Goal: Navigation & Orientation: Find specific page/section

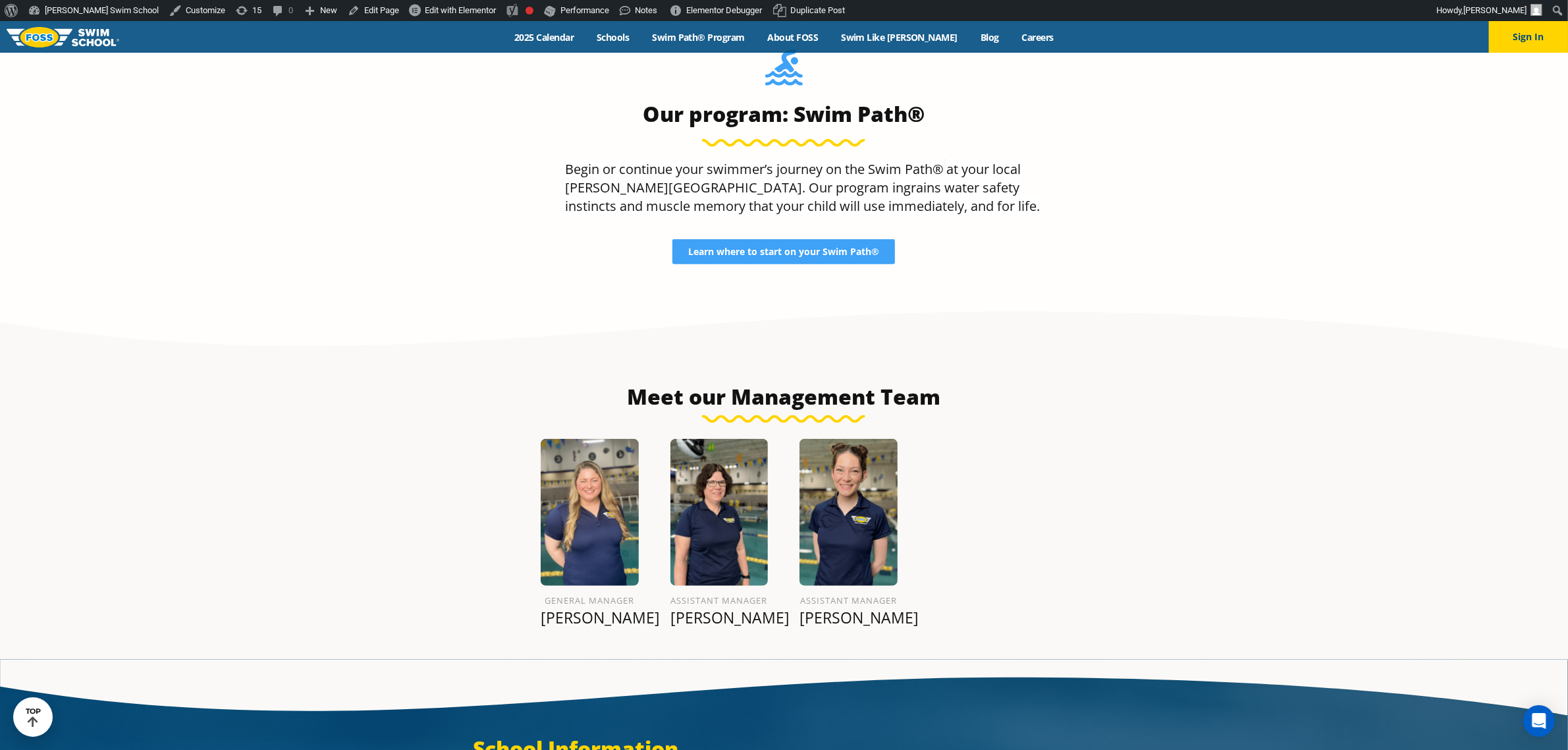
scroll to position [1463, 0]
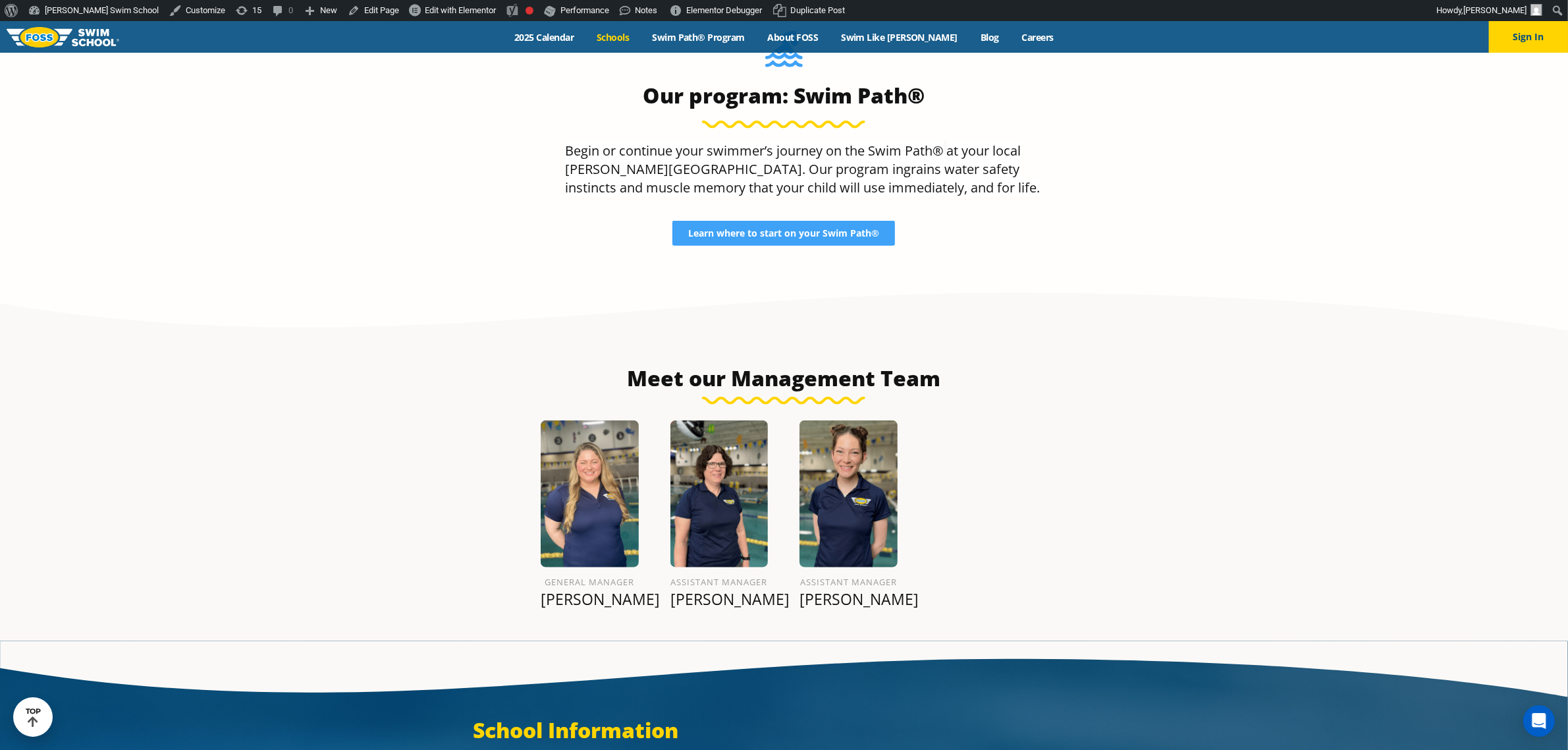
click at [630, 37] on link "Schools" at bounding box center [613, 37] width 56 height 12
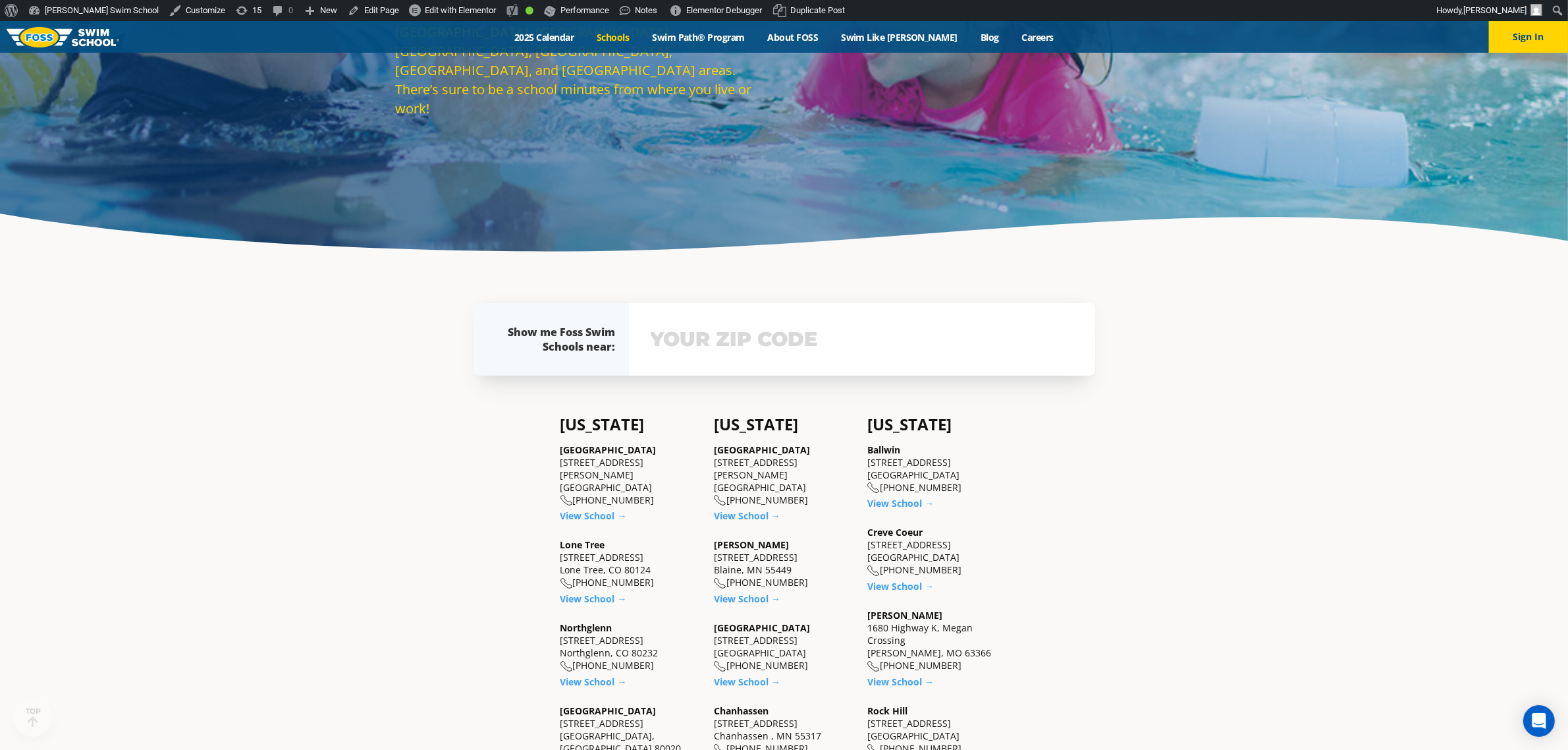
scroll to position [330, 0]
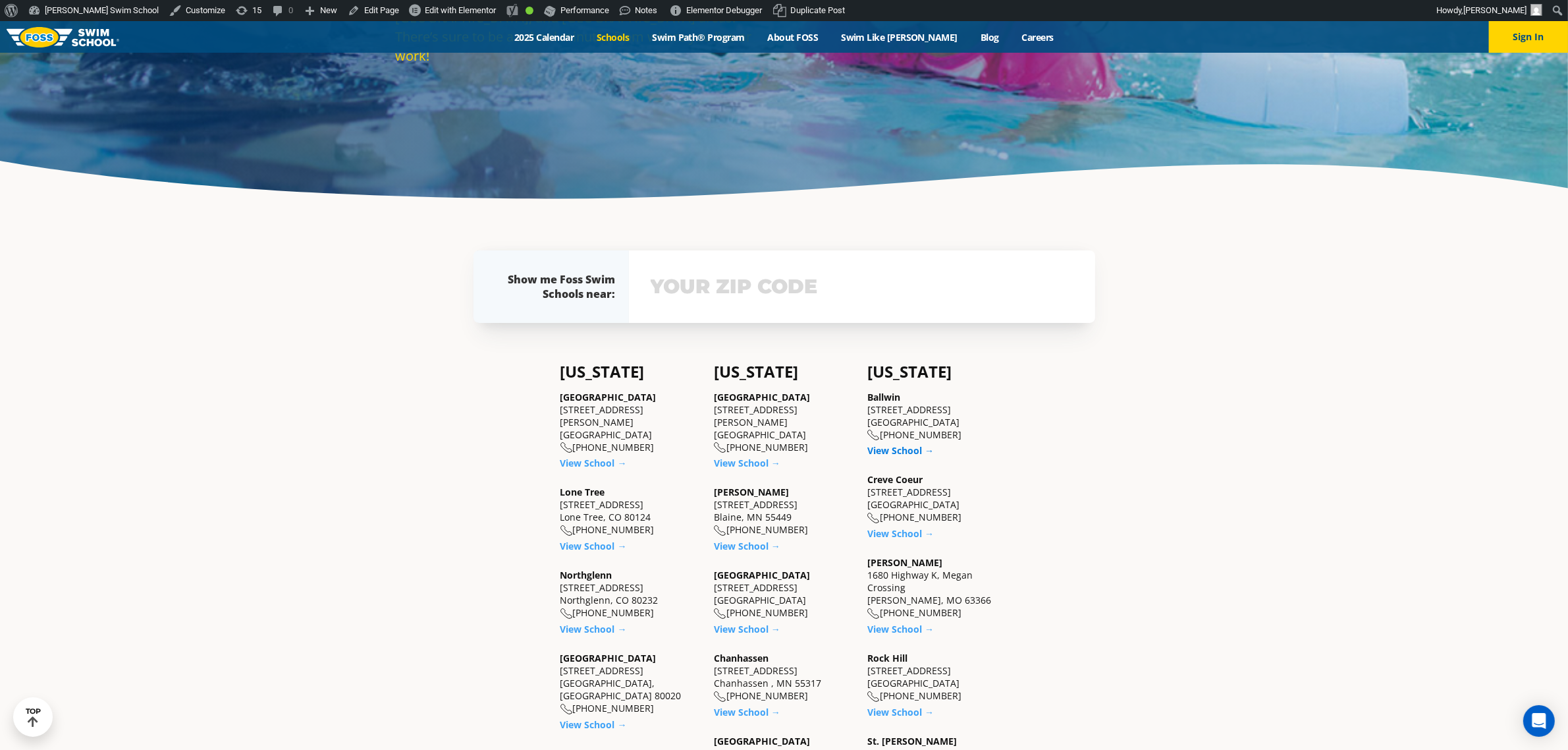
click at [916, 446] on link "View School →" at bounding box center [900, 450] width 66 height 12
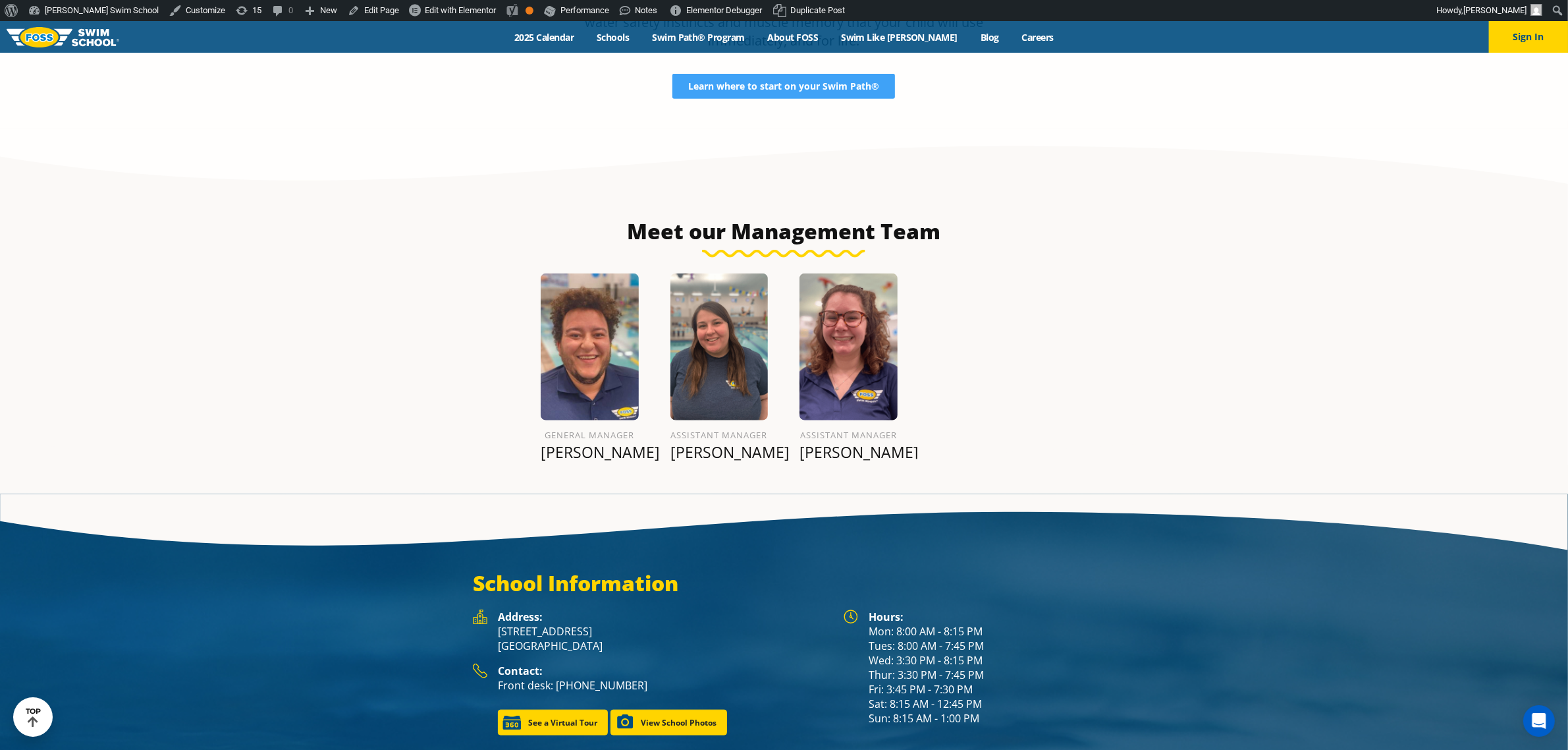
scroll to position [1610, 0]
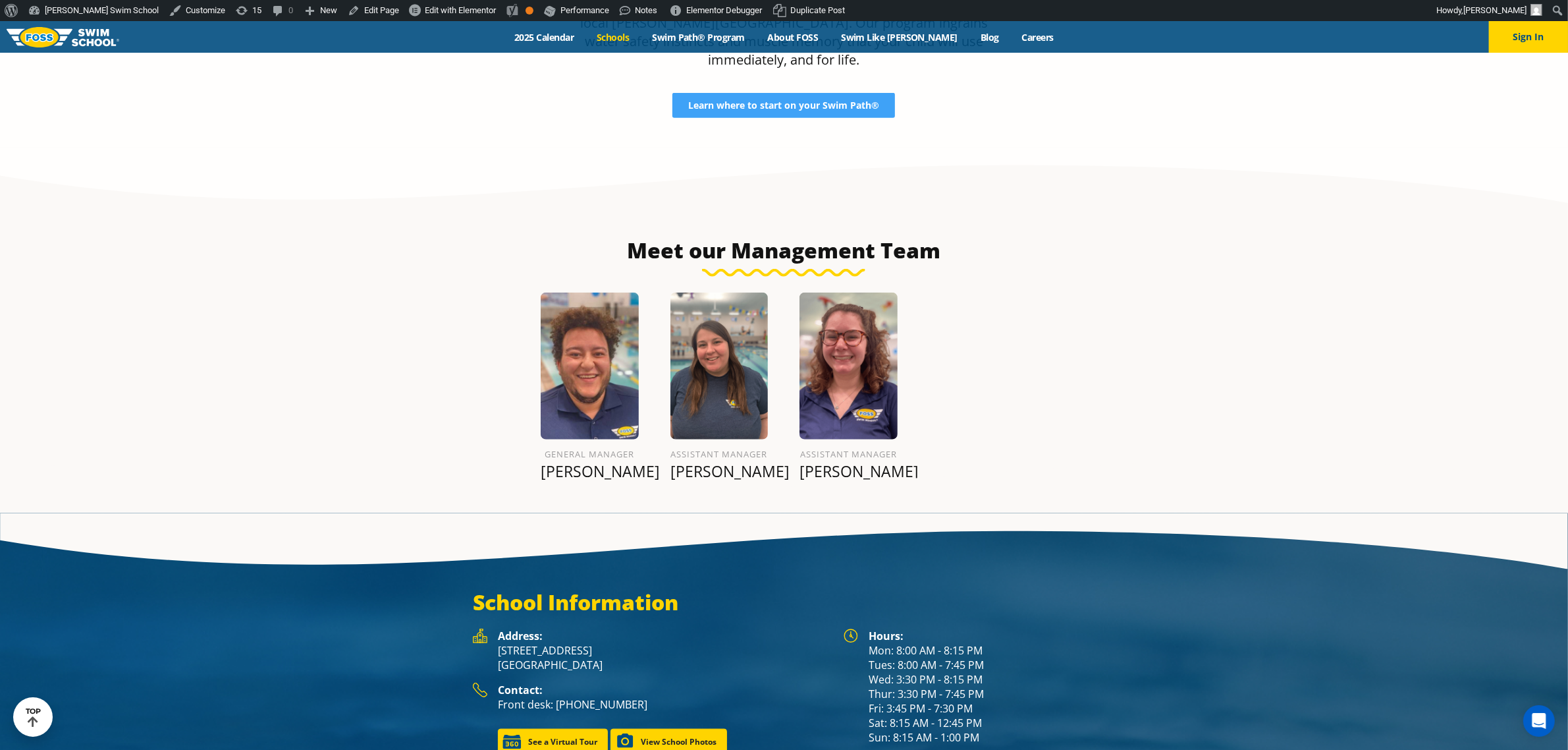
click at [634, 34] on link "Schools" at bounding box center [613, 37] width 56 height 12
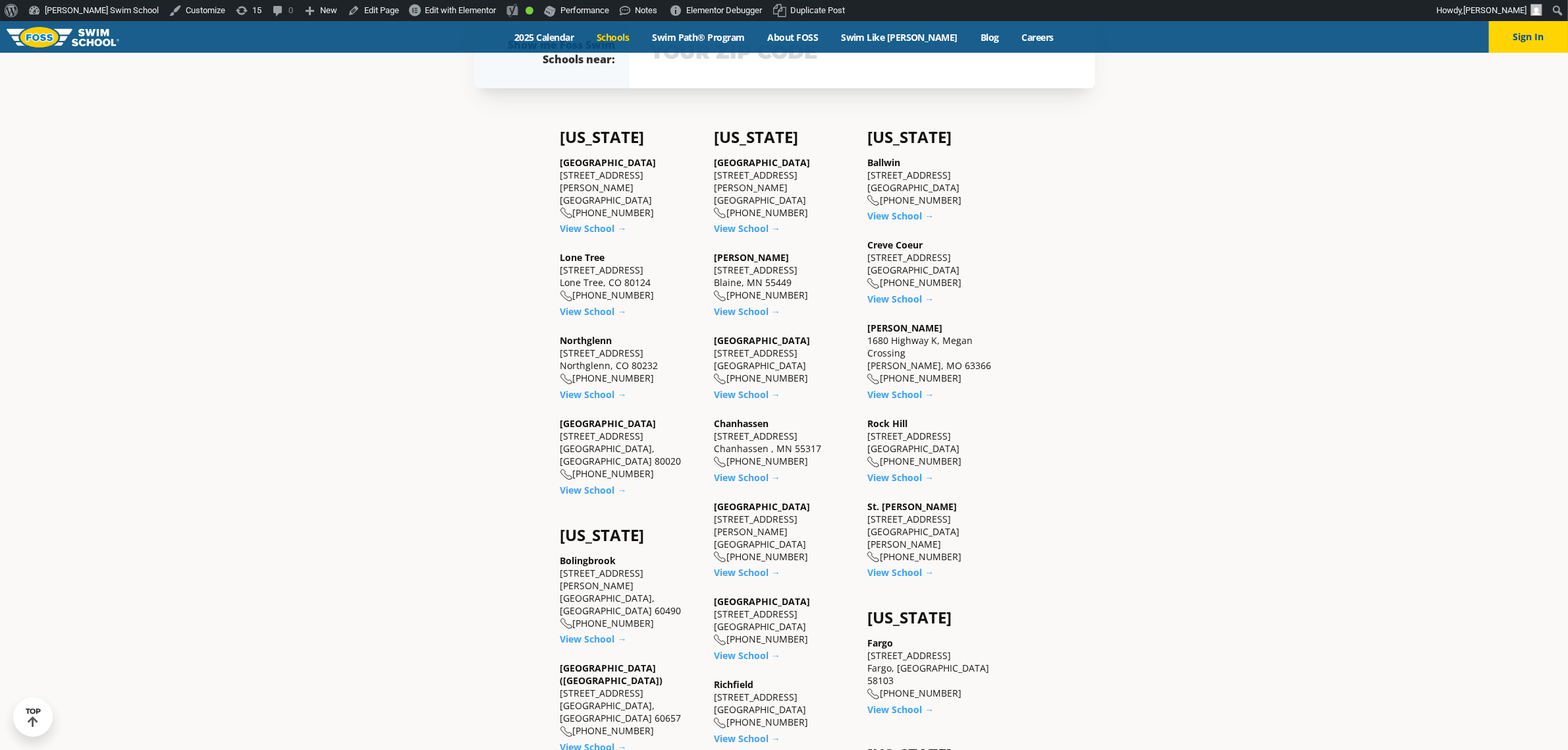
scroll to position [741, 0]
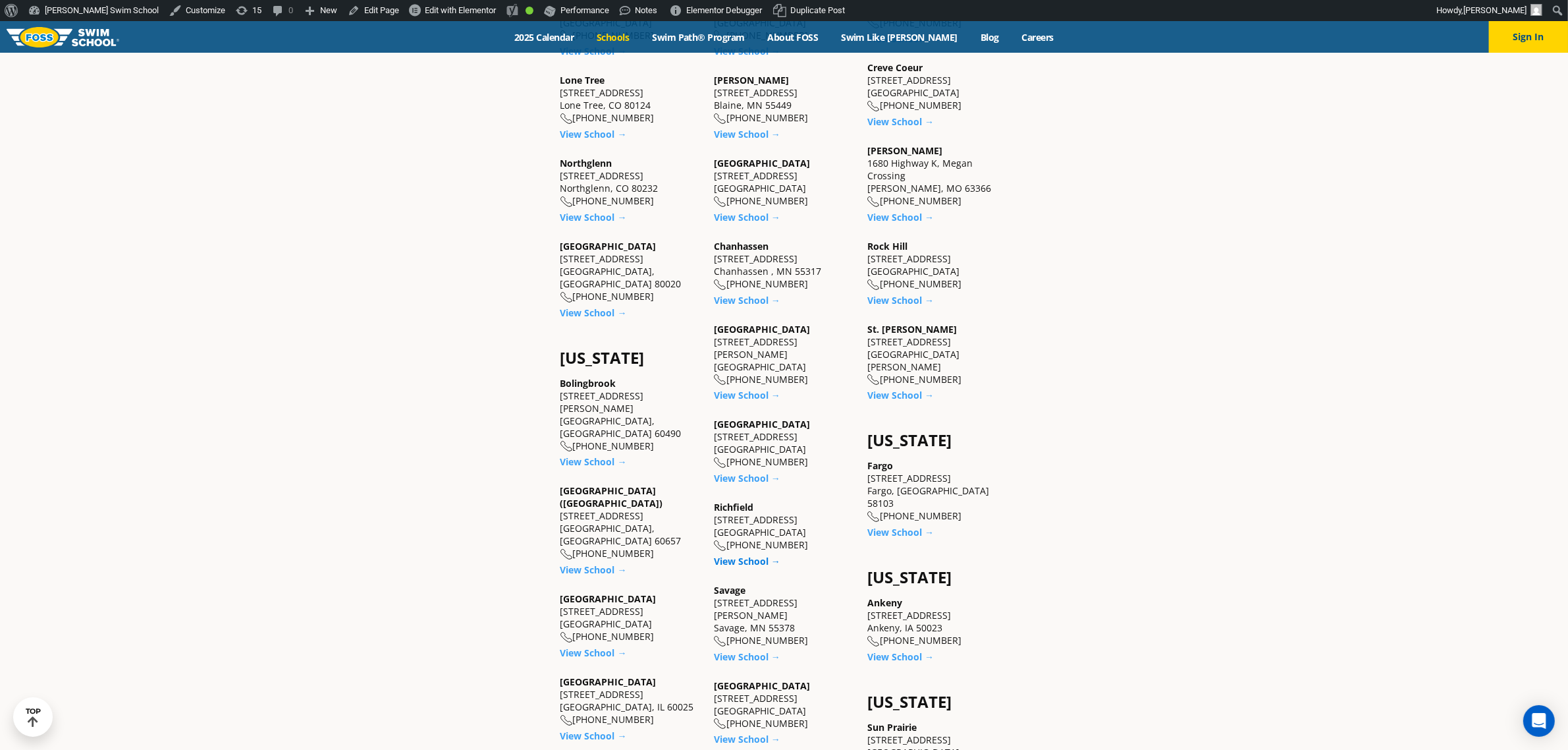
click at [759, 555] on link "View School →" at bounding box center [746, 560] width 66 height 12
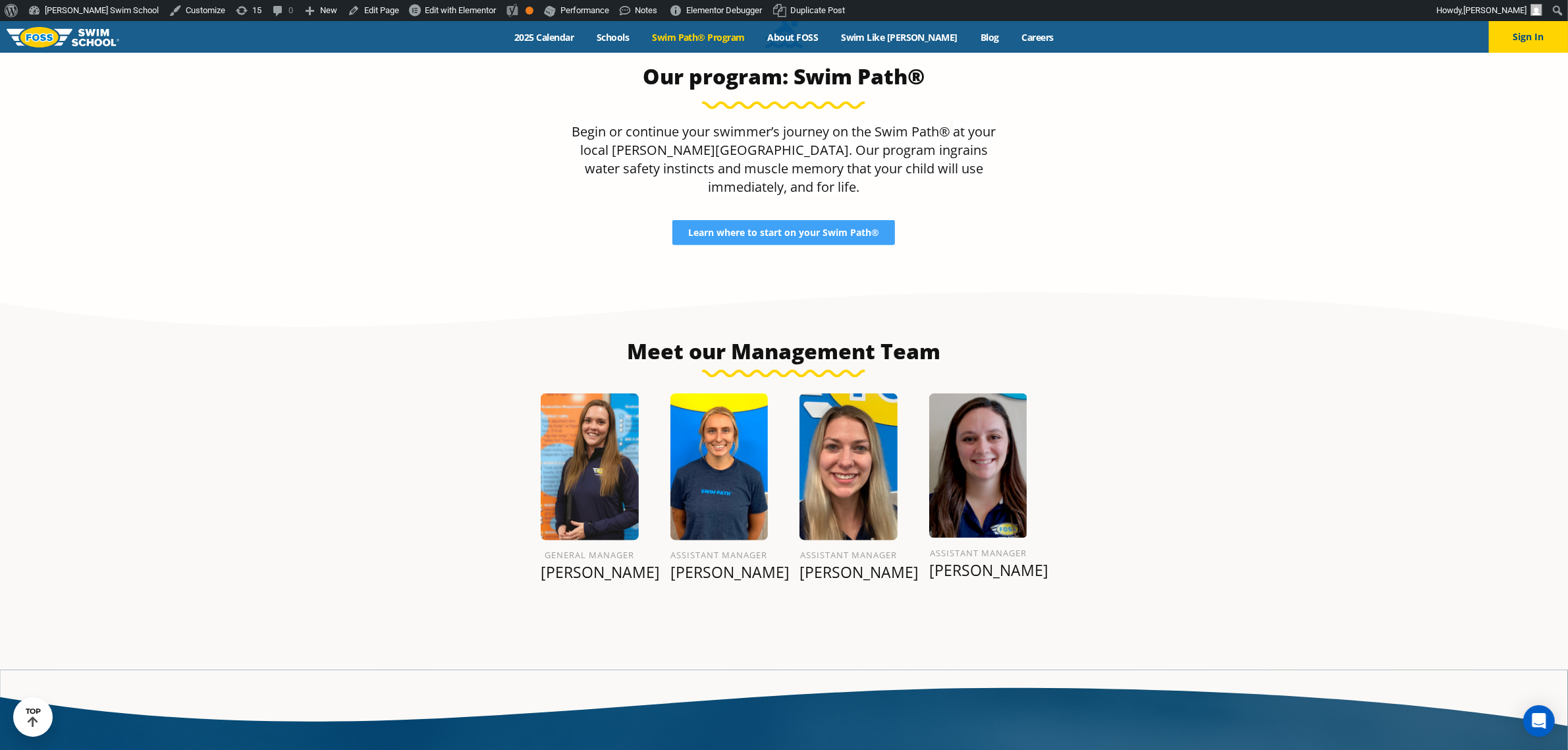
scroll to position [1463, 0]
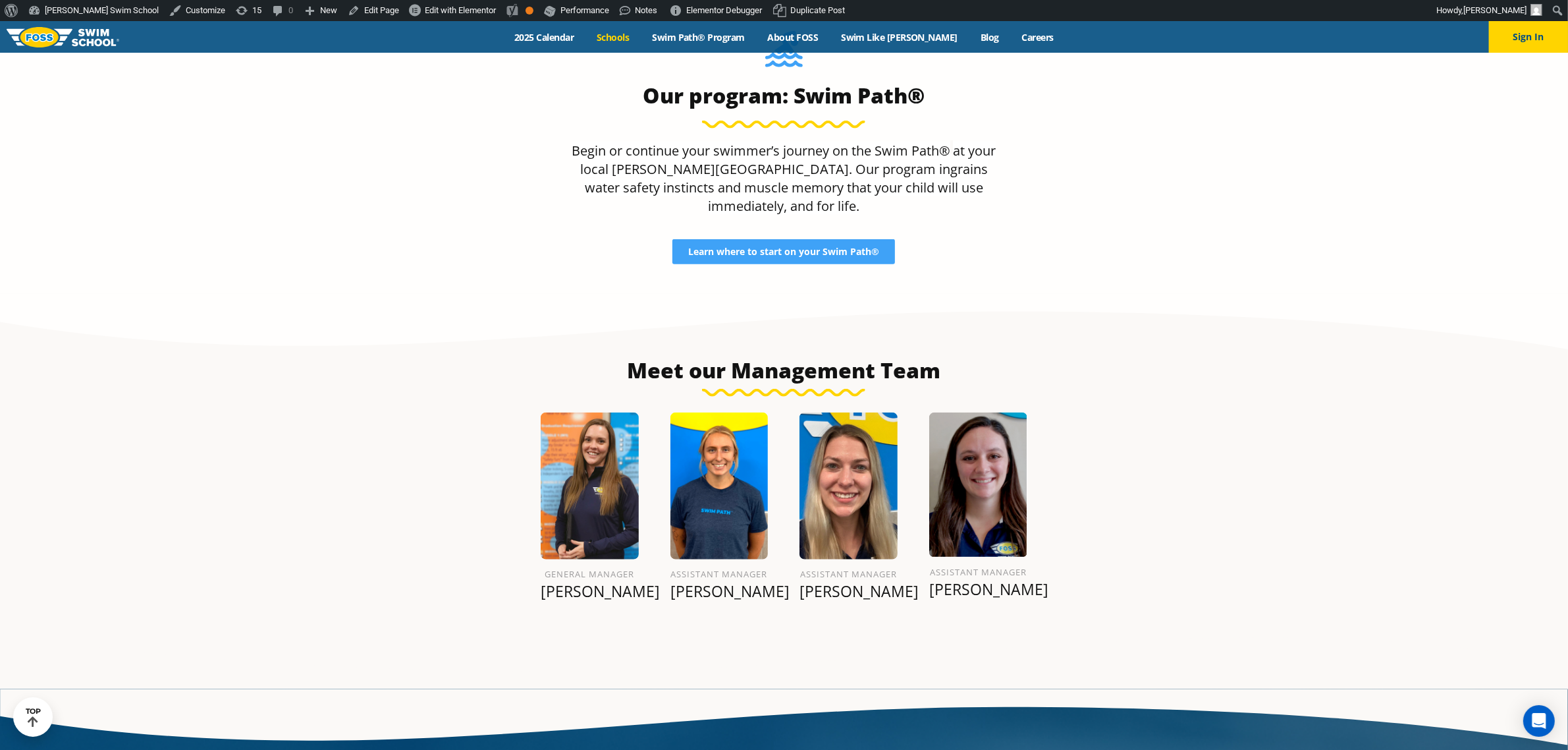
click at [641, 38] on link "Schools" at bounding box center [613, 37] width 56 height 12
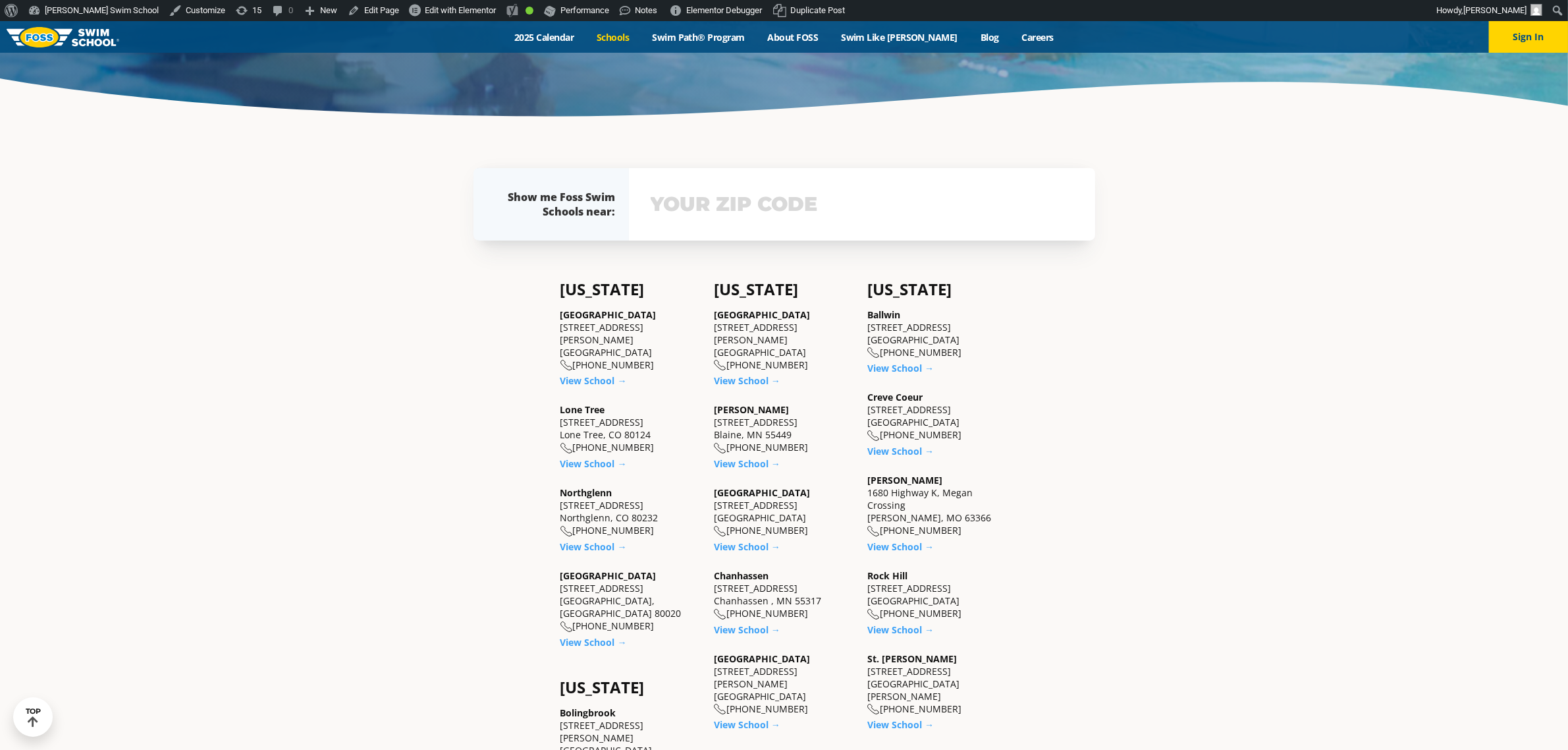
scroll to position [494, 0]
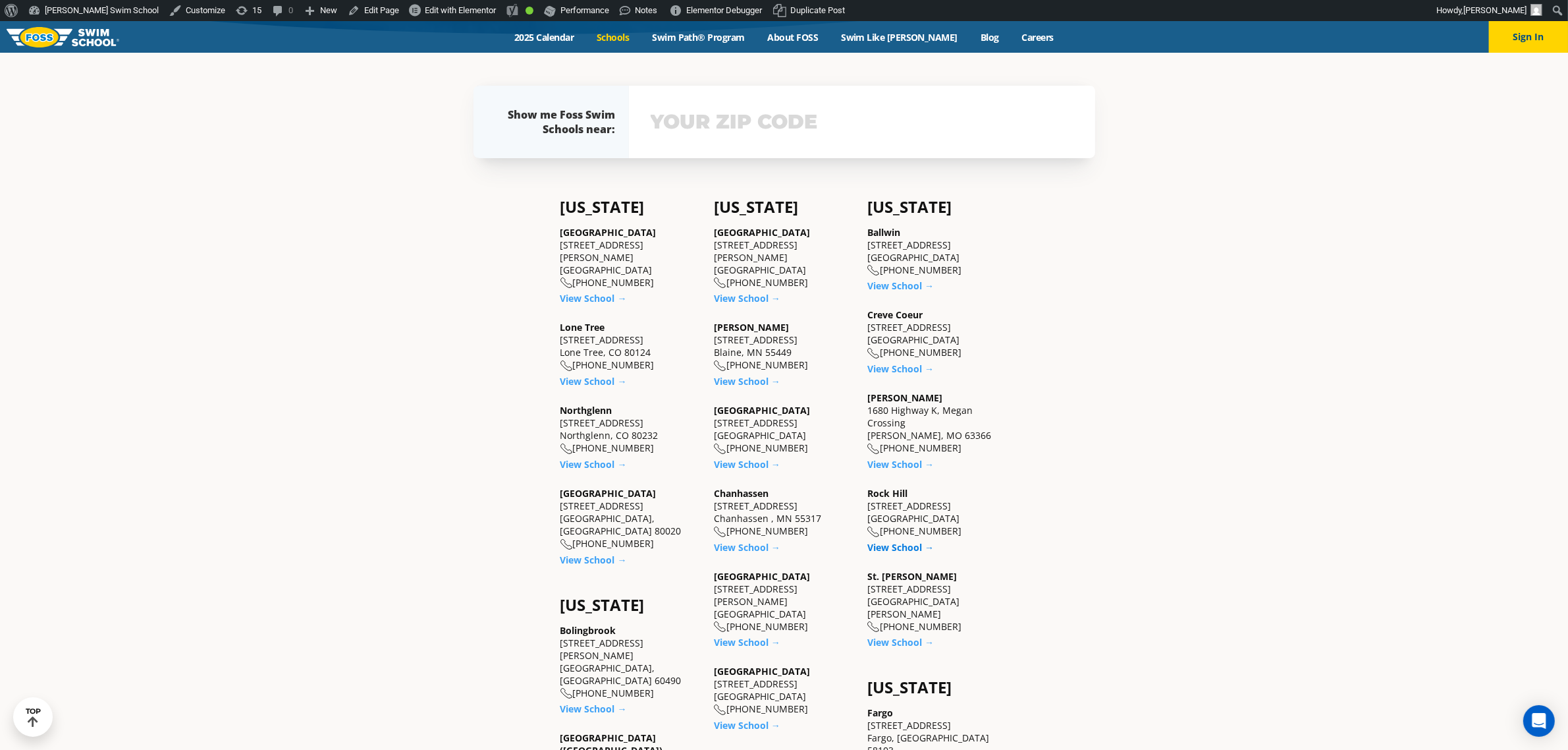
click at [889, 548] on link "View School →" at bounding box center [900, 546] width 66 height 12
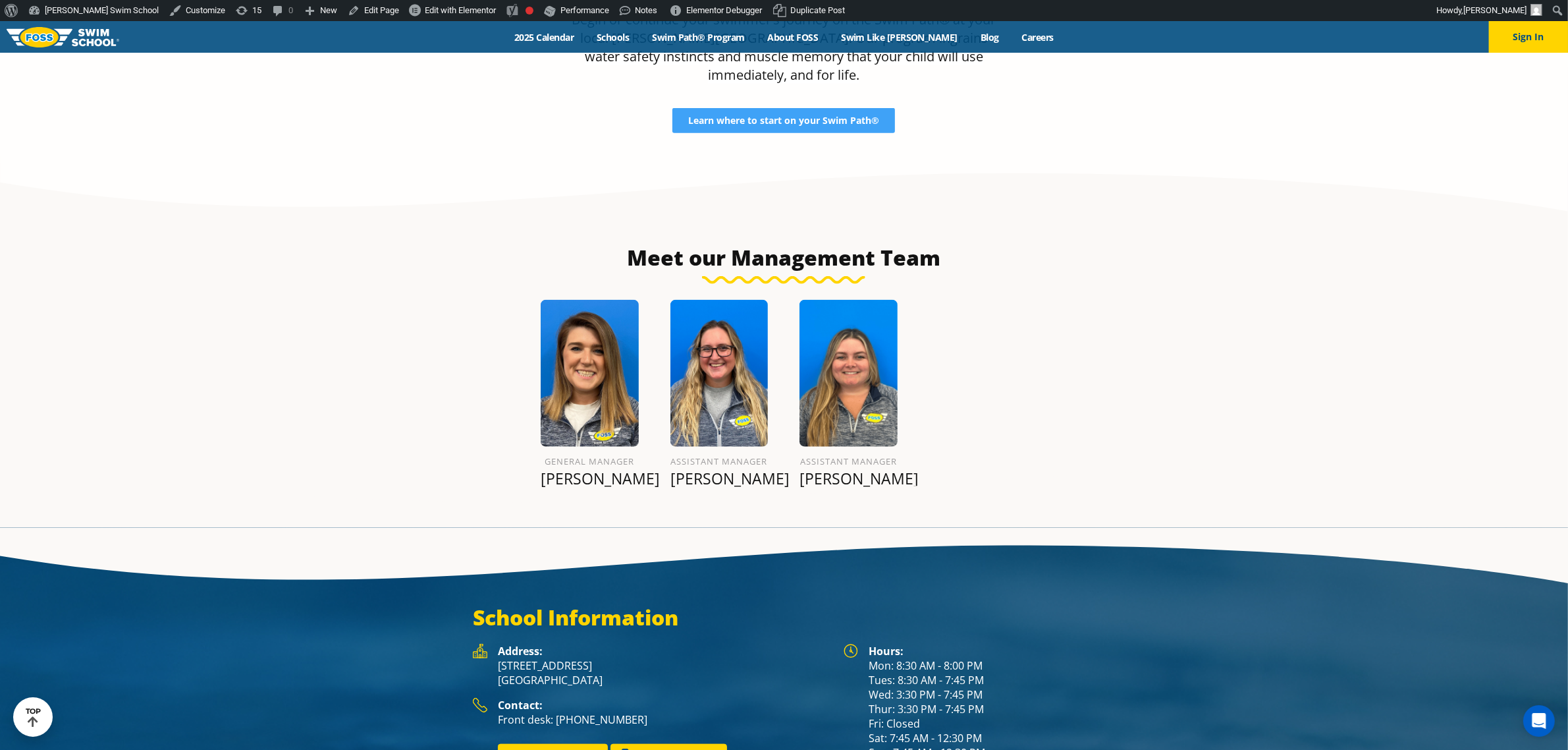
scroll to position [1610, 0]
